Goal: Information Seeking & Learning: Find specific fact

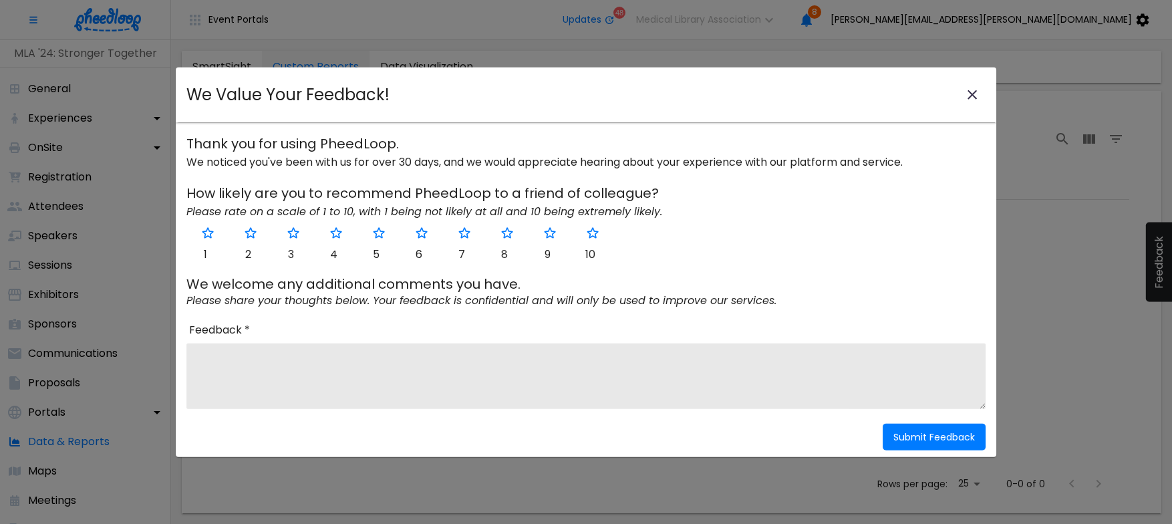
click at [971, 92] on icon "close-modal" at bounding box center [972, 95] width 16 height 16
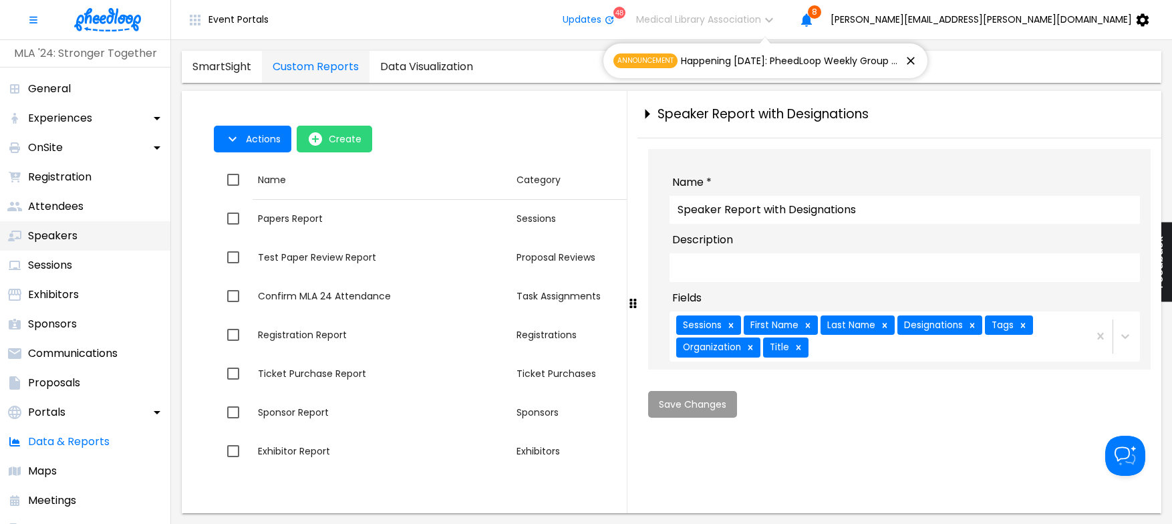
click at [60, 232] on p "Speakers" at bounding box center [52, 236] width 49 height 16
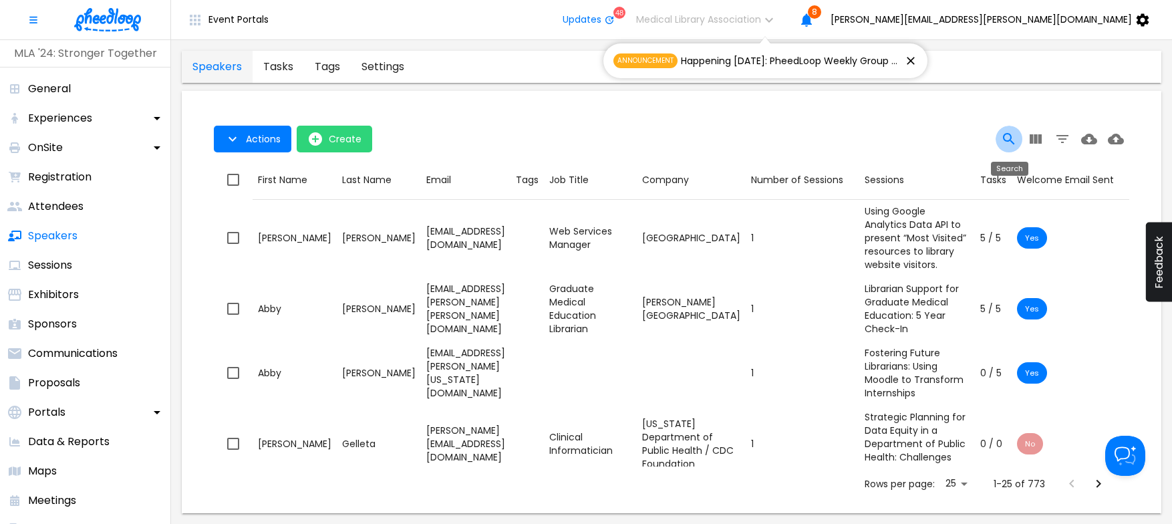
click at [1008, 140] on icon "Search" at bounding box center [1009, 139] width 16 height 16
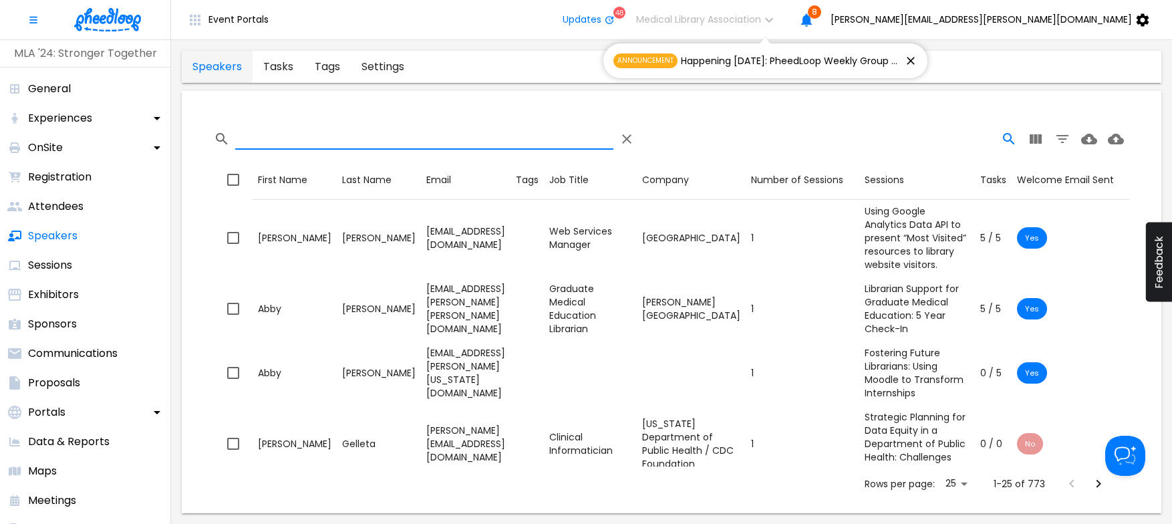
click at [513, 142] on input "Search" at bounding box center [424, 138] width 378 height 21
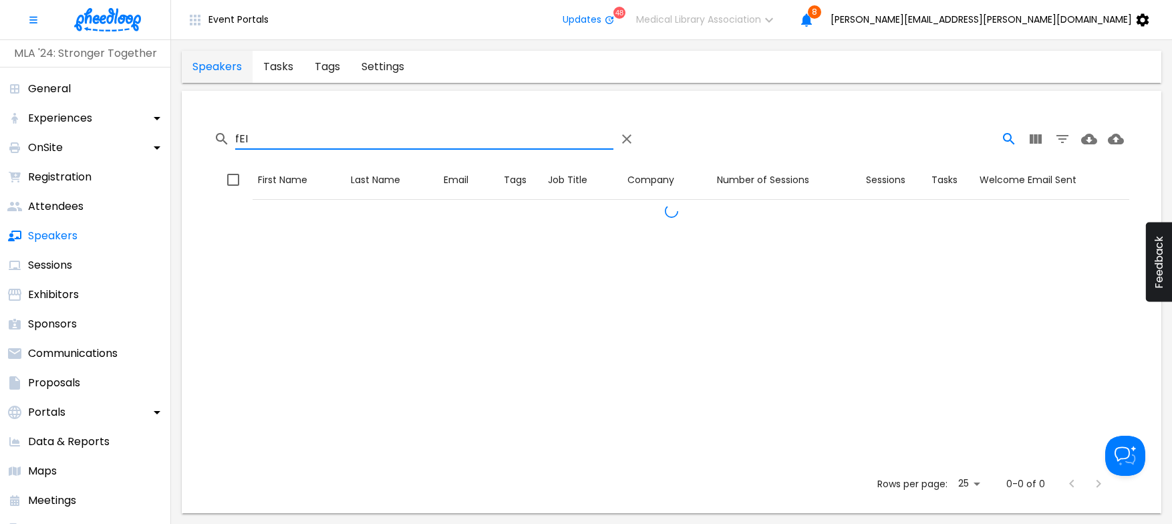
type input "fEI"
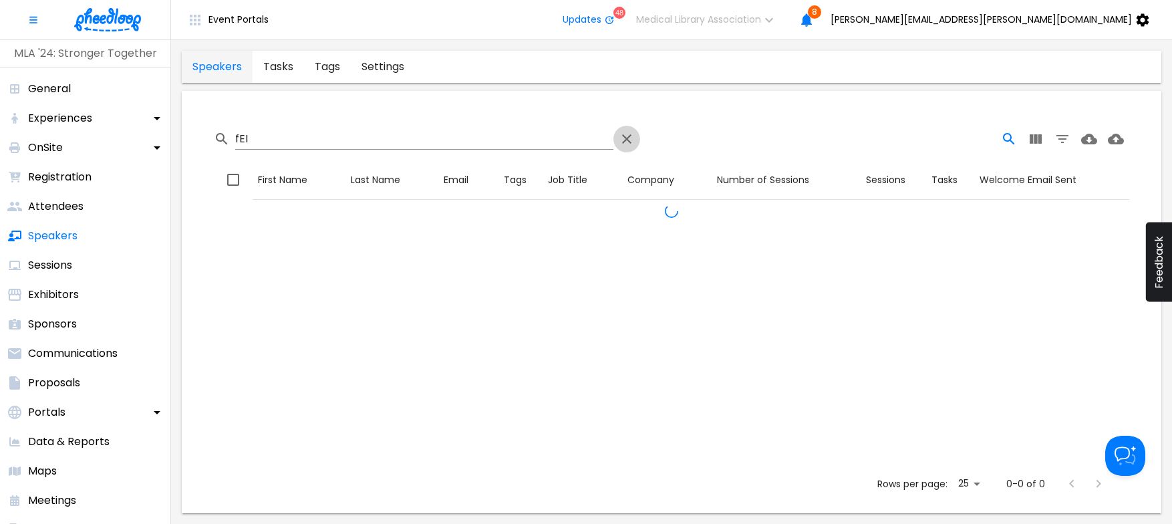
click at [277, 138] on input "fEI" at bounding box center [424, 138] width 378 height 21
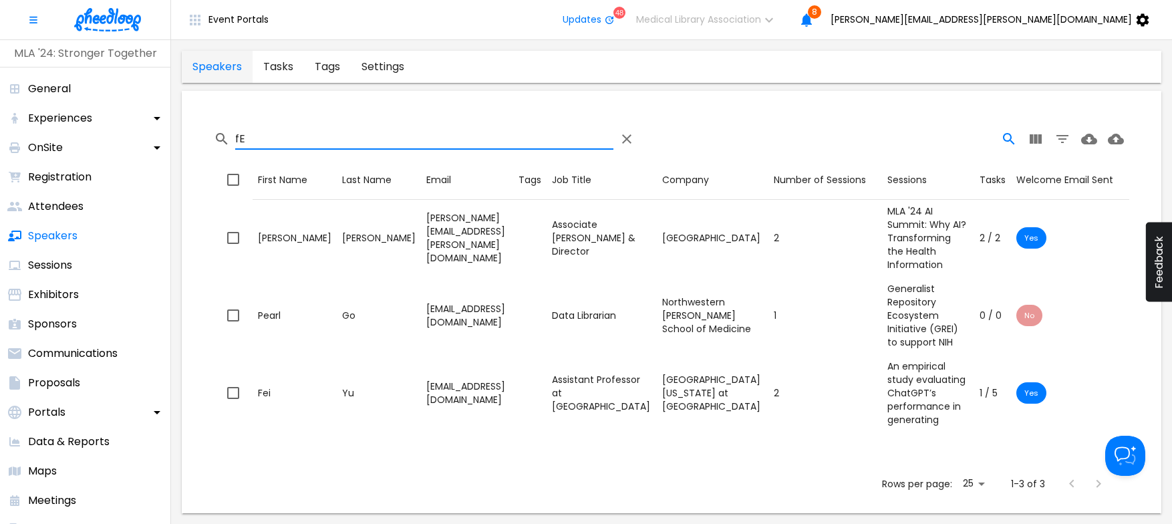
type input "f"
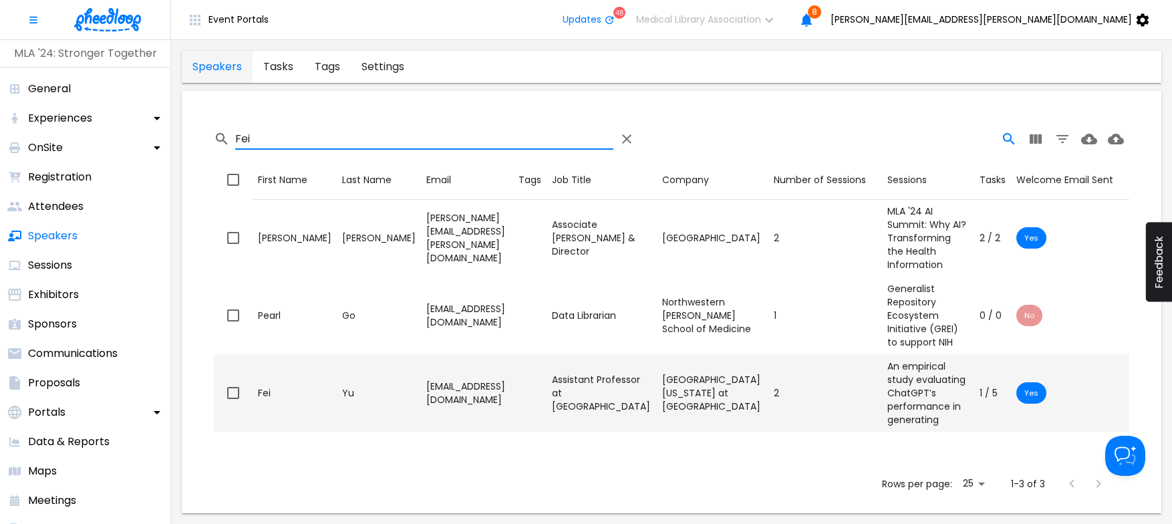
type input "Fei"
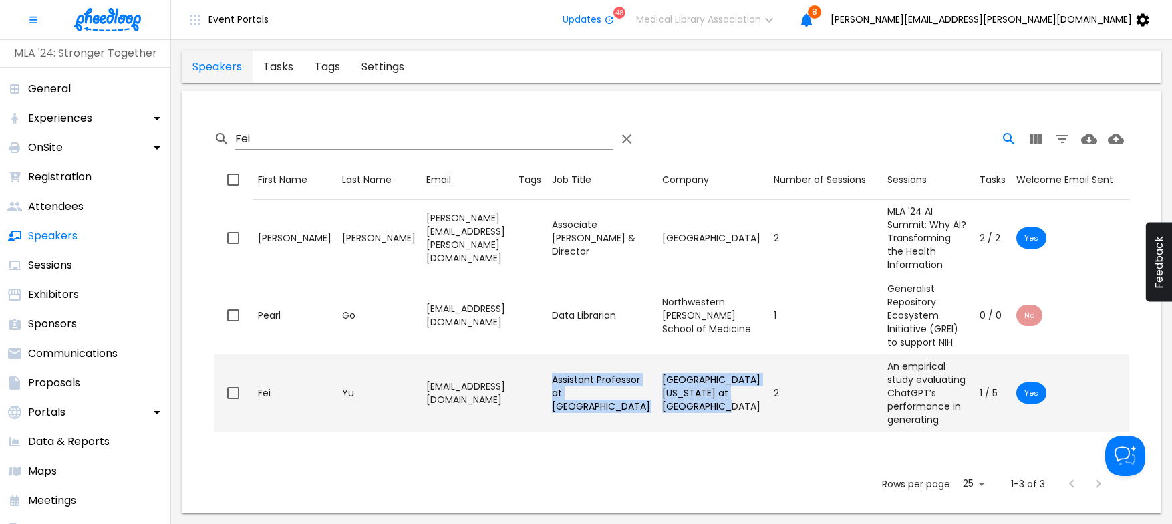
drag, startPoint x: 593, startPoint y: 364, endPoint x: 732, endPoint y: 406, distance: 144.4
click at [652, 406] on div "Assistant Professor at [GEOGRAPHIC_DATA]" at bounding box center [602, 393] width 100 height 40
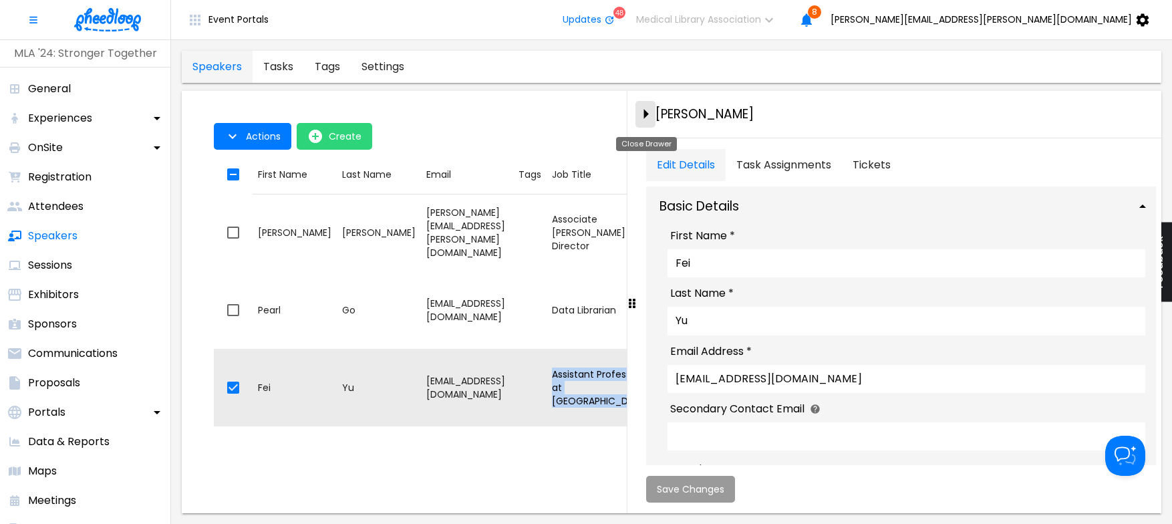
click at [642, 108] on icon "close-drawer" at bounding box center [645, 113] width 23 height 23
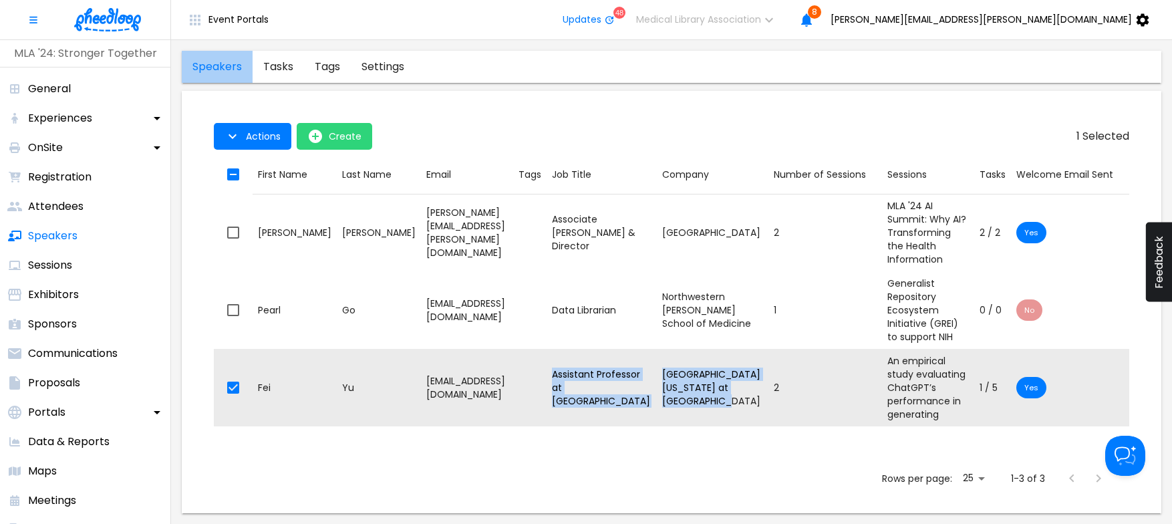
click at [225, 70] on link "speakers" at bounding box center [217, 67] width 71 height 32
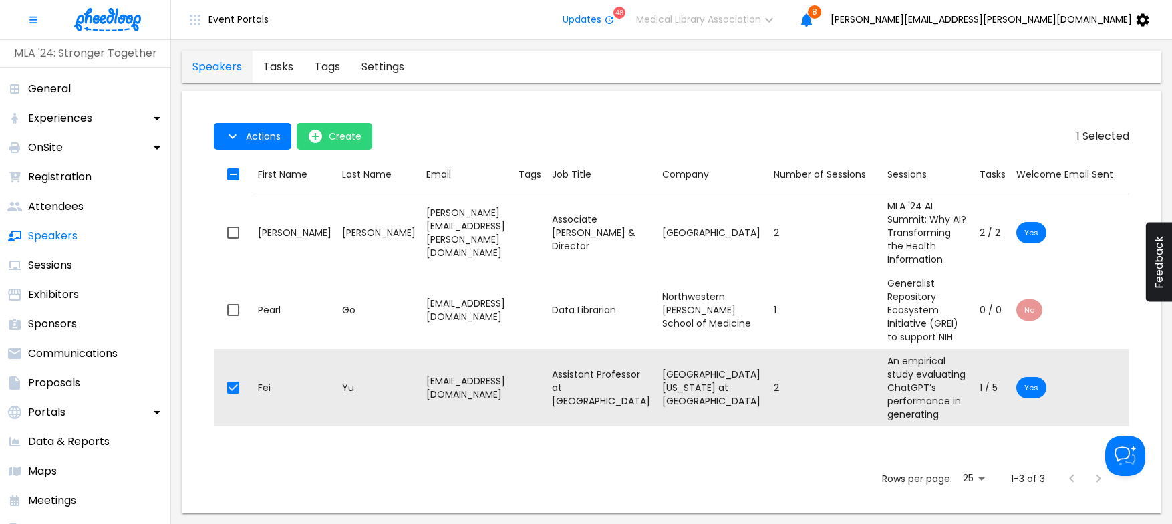
click at [513, 156] on th "Email" at bounding box center [467, 174] width 92 height 39
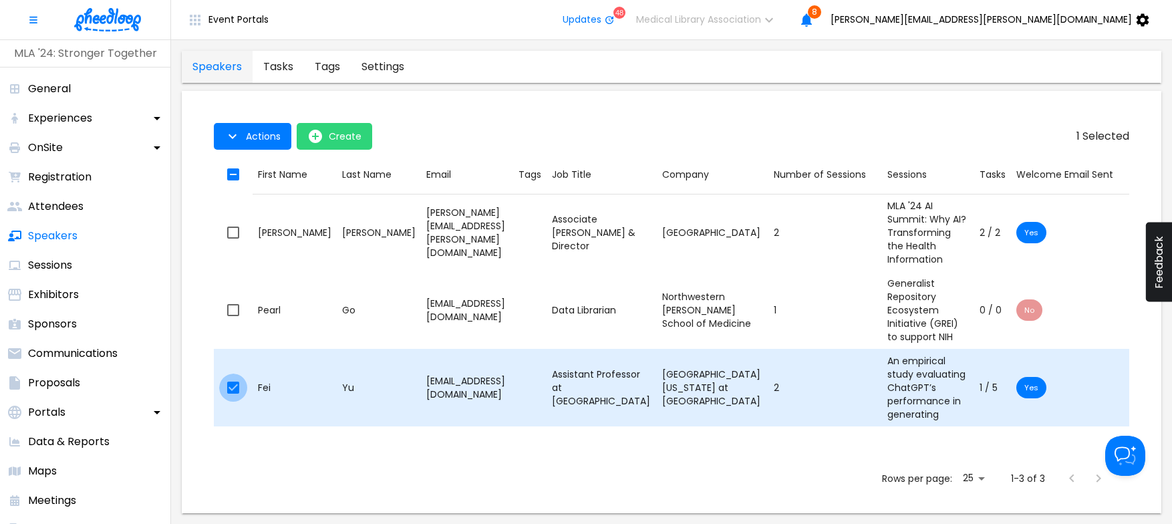
click at [235, 385] on input "checkbox" at bounding box center [233, 388] width 28 height 28
checkbox input "false"
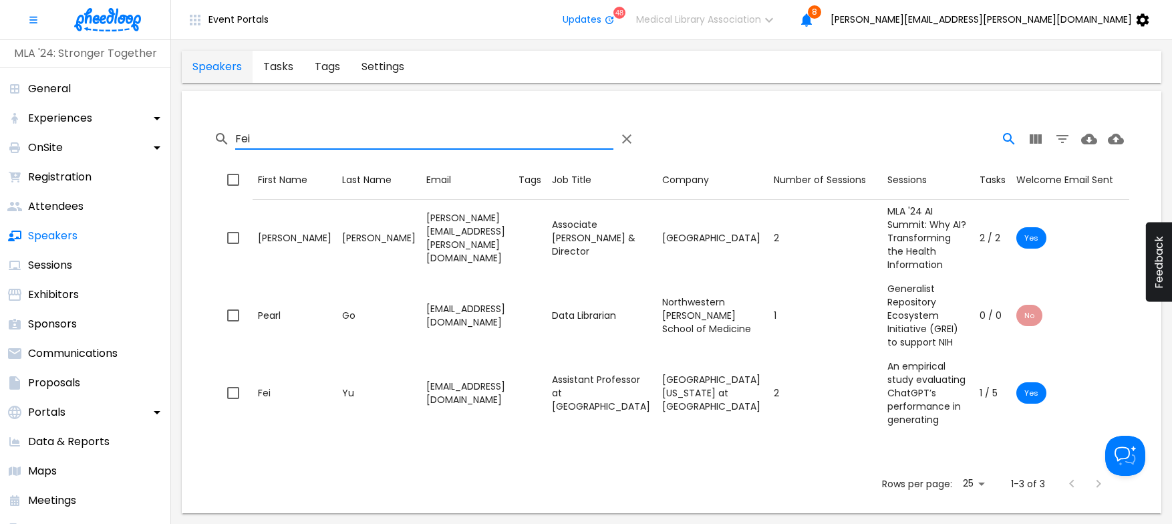
drag, startPoint x: 253, startPoint y: 134, endPoint x: 221, endPoint y: 134, distance: 32.1
click at [235, 134] on input "Fei" at bounding box center [424, 138] width 378 height 21
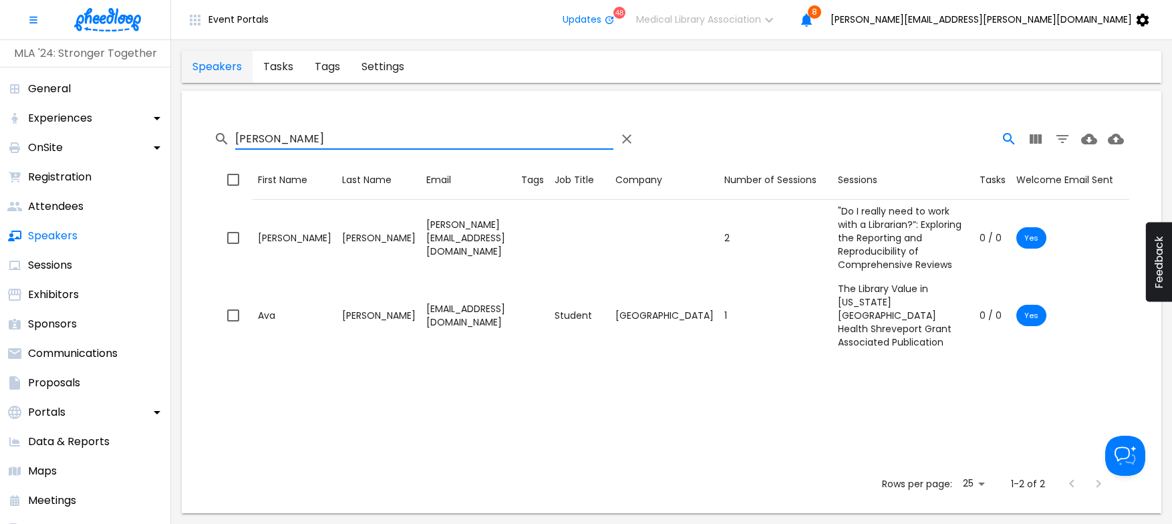
type input "[PERSON_NAME]"
